Goal: Share content: Share content

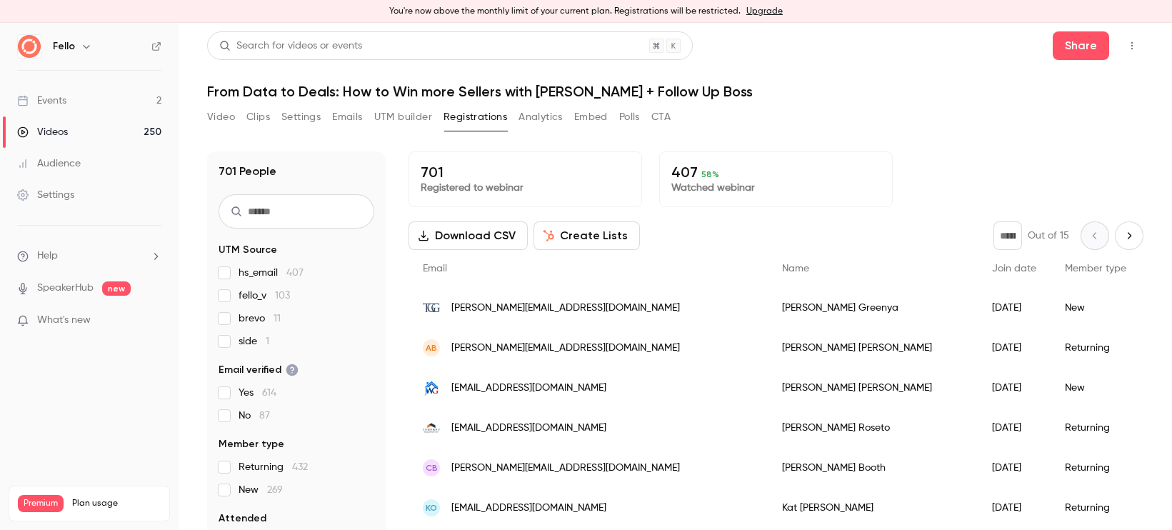
click at [78, 138] on link "Videos 250" at bounding box center [89, 131] width 178 height 31
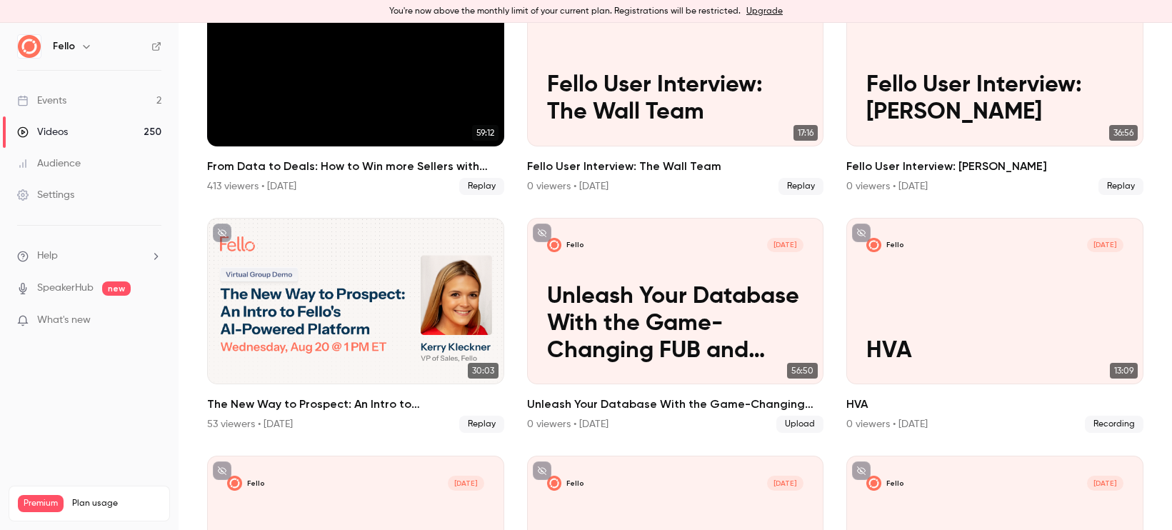
scroll to position [409, 0]
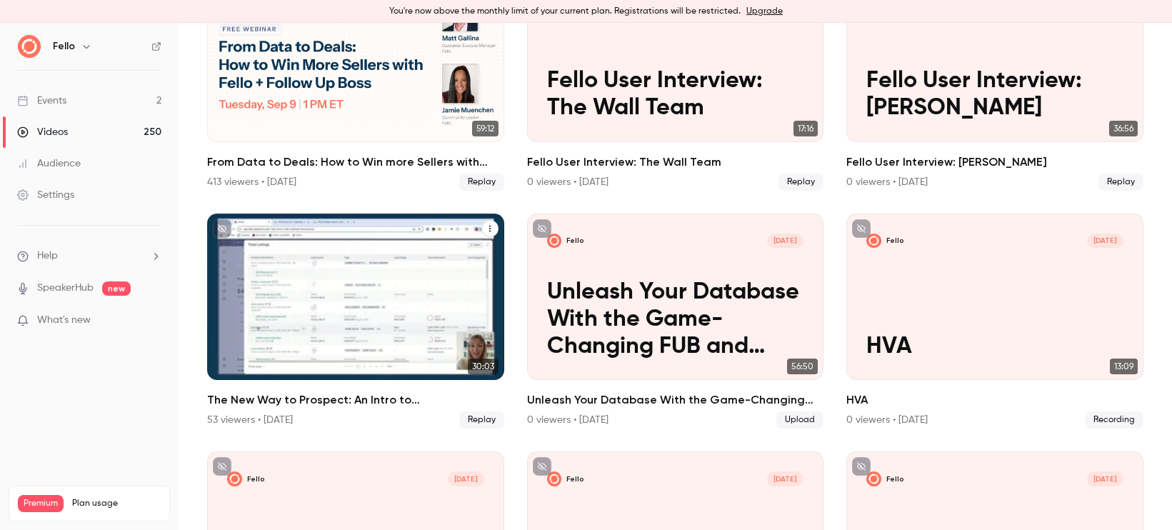
click at [488, 228] on icon "The New Way to Prospect: An Intro to Fello's AI-Powered Platform" at bounding box center [489, 228] width 9 height 9
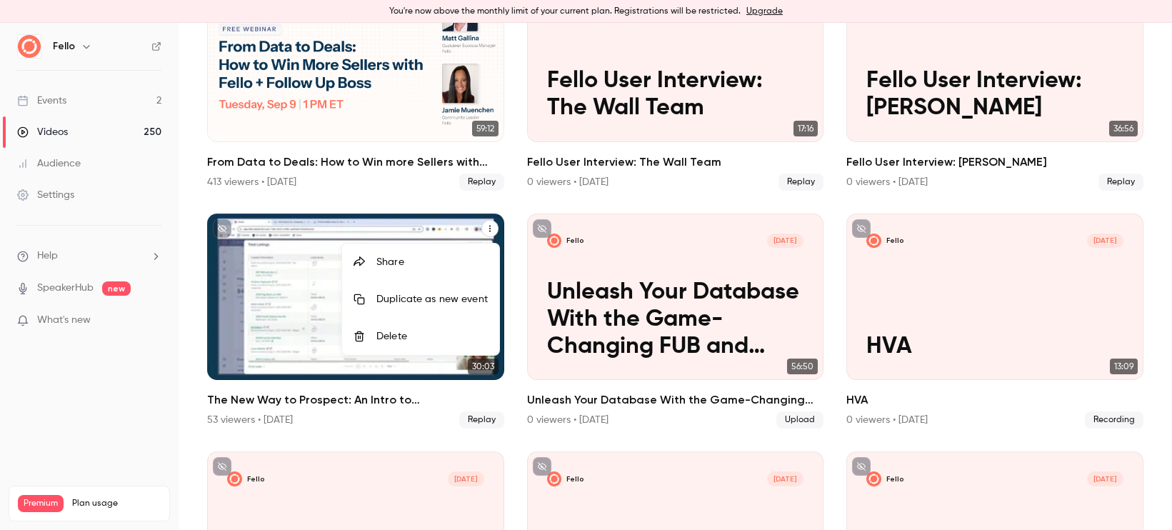
click at [454, 270] on li "Share" at bounding box center [420, 261] width 157 height 37
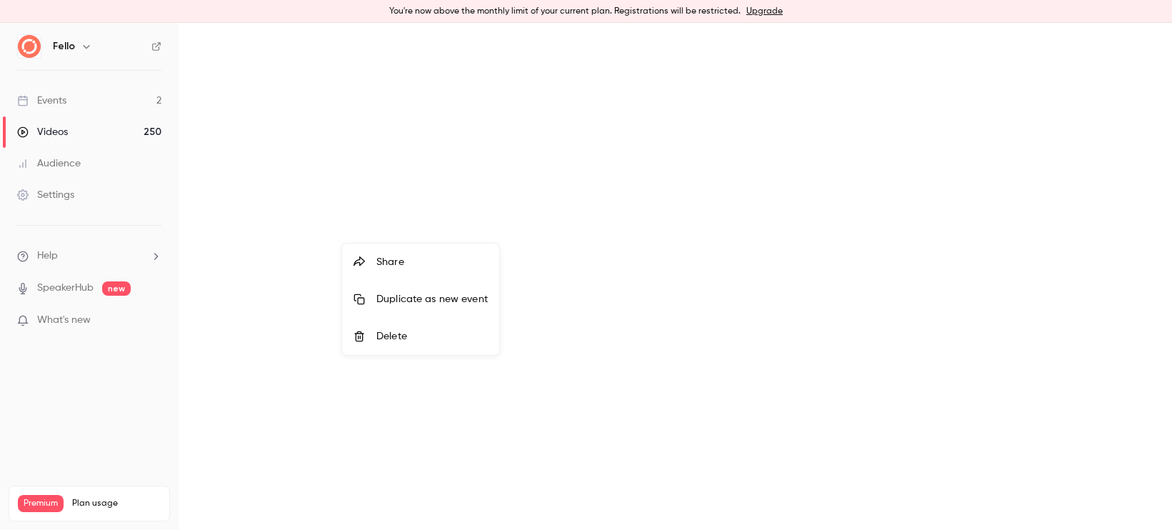
scroll to position [0, 0]
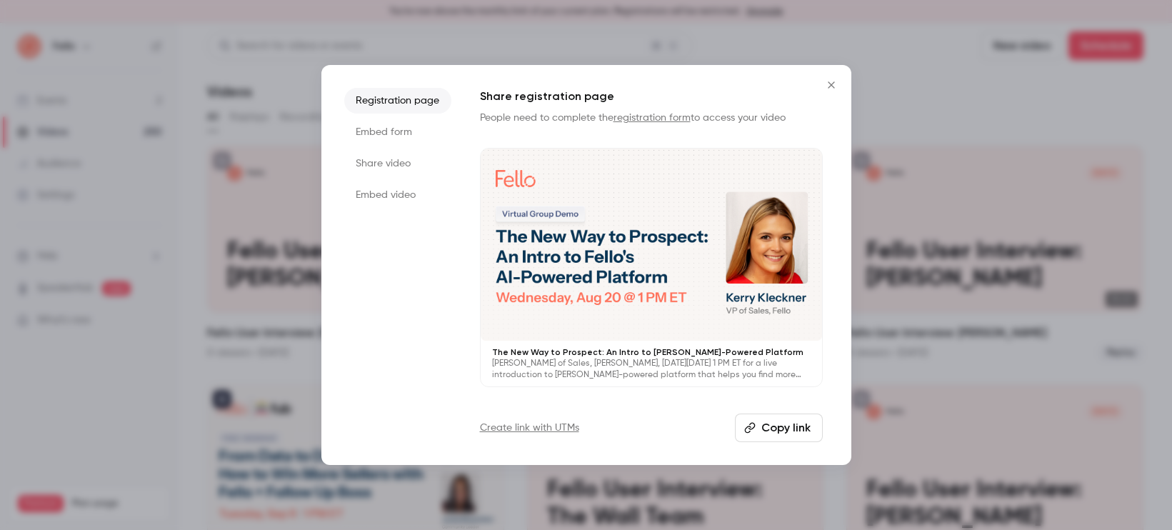
click at [409, 169] on li "Share video" at bounding box center [397, 164] width 107 height 26
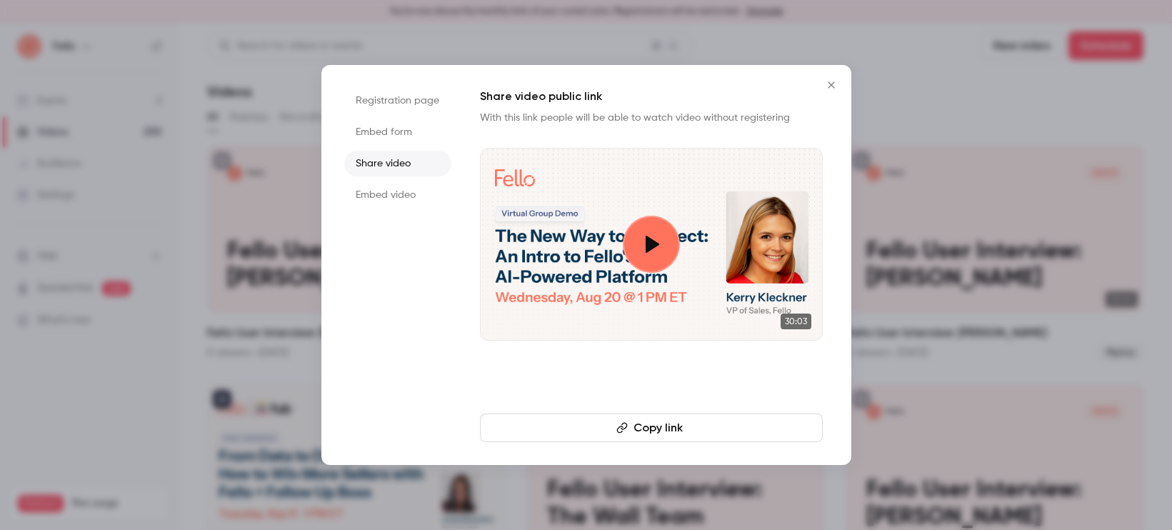
click at [695, 437] on button "Copy link" at bounding box center [651, 427] width 343 height 29
